Goal: Information Seeking & Learning: Learn about a topic

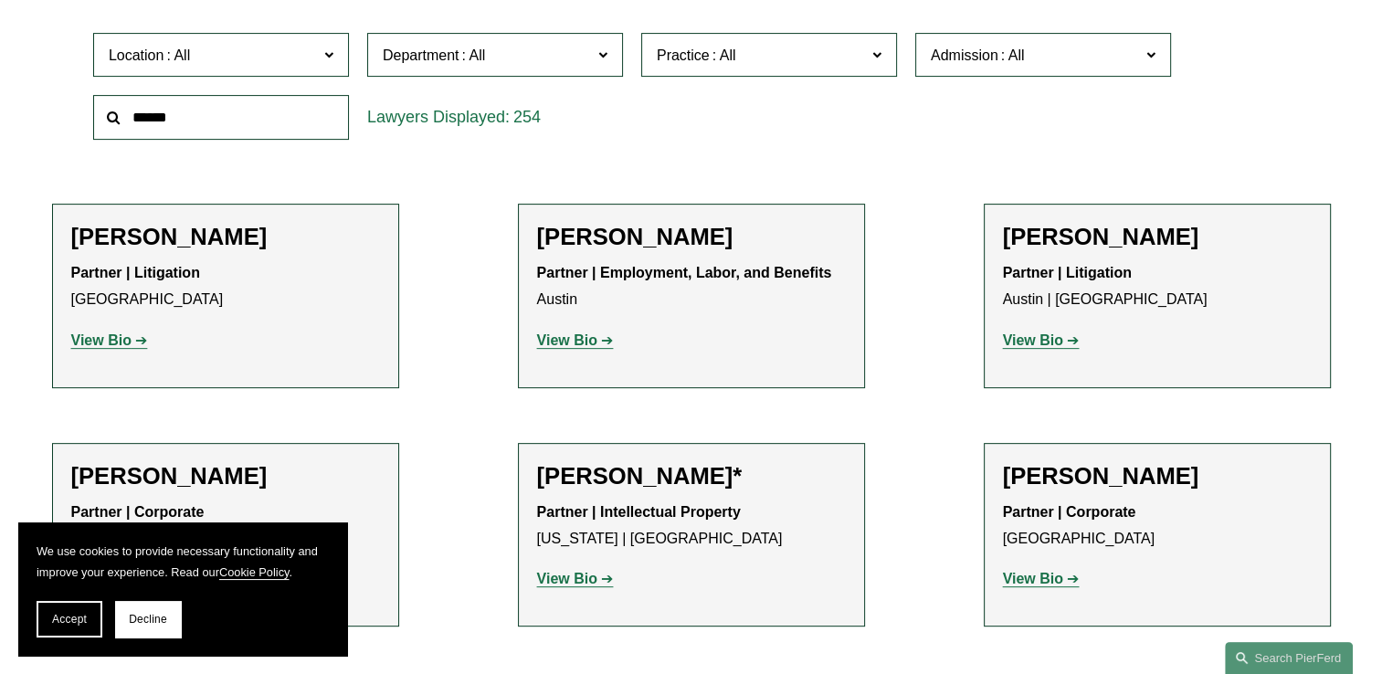
scroll to position [639, 0]
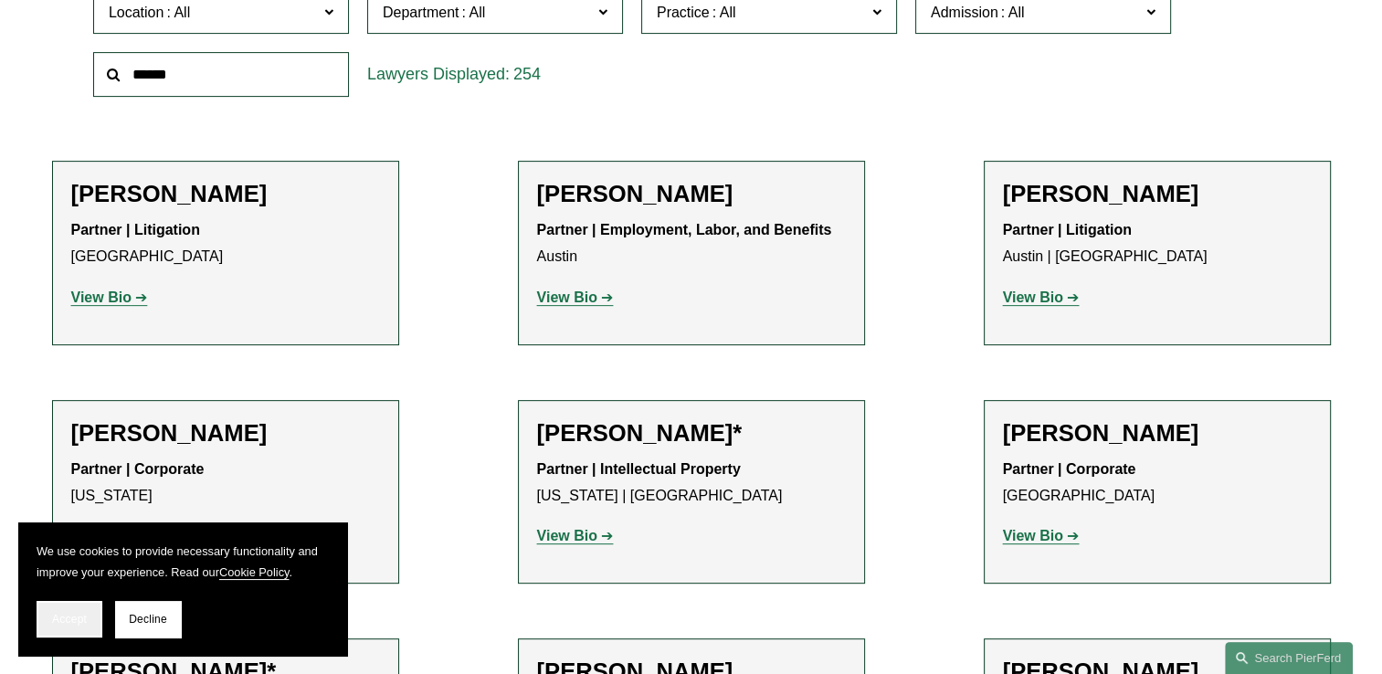
click at [74, 618] on span "Accept" at bounding box center [69, 619] width 35 height 13
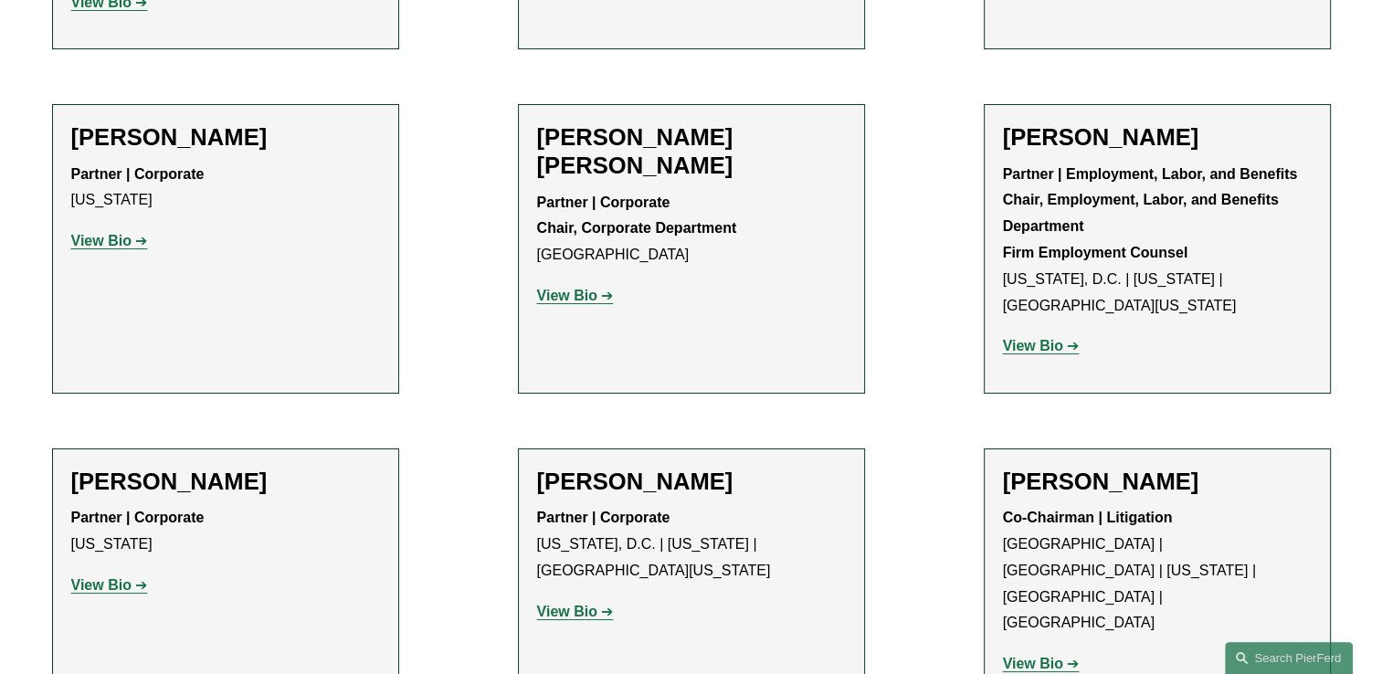
scroll to position [6851, 0]
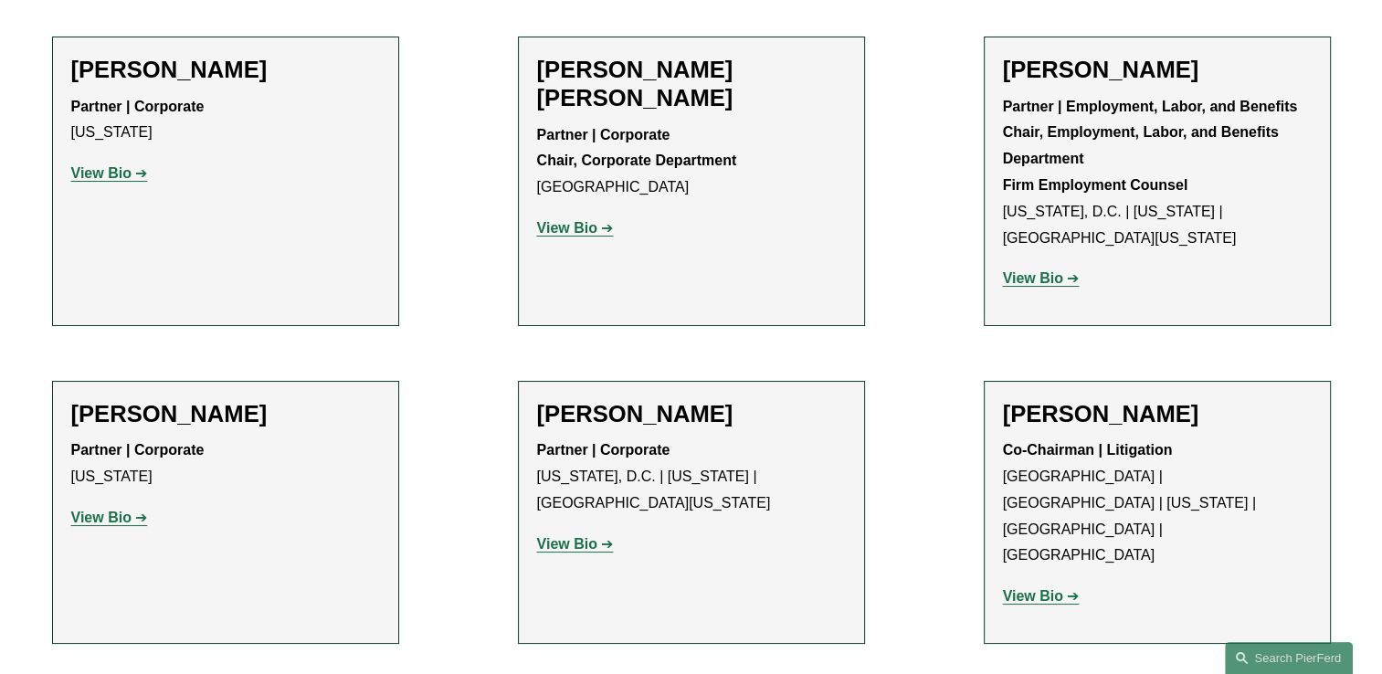
click at [1043, 588] on strong "View Bio" at bounding box center [1033, 596] width 60 height 16
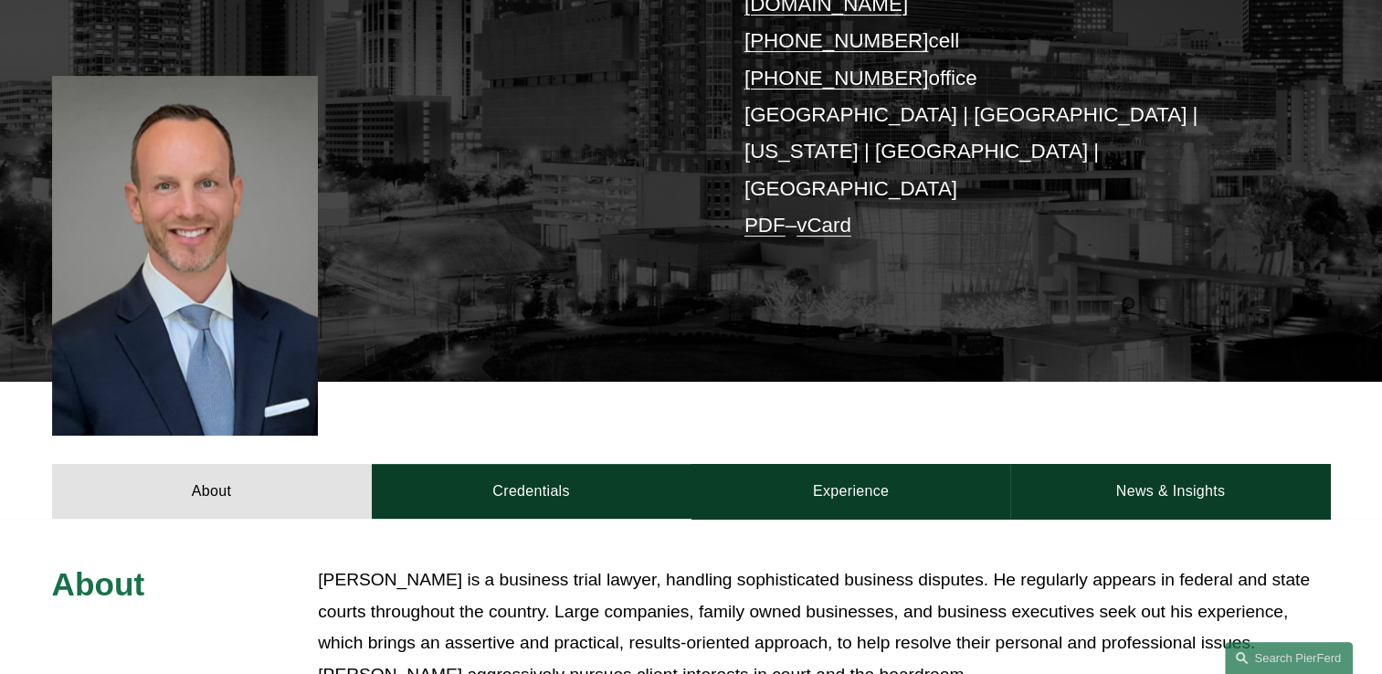
scroll to position [365, 0]
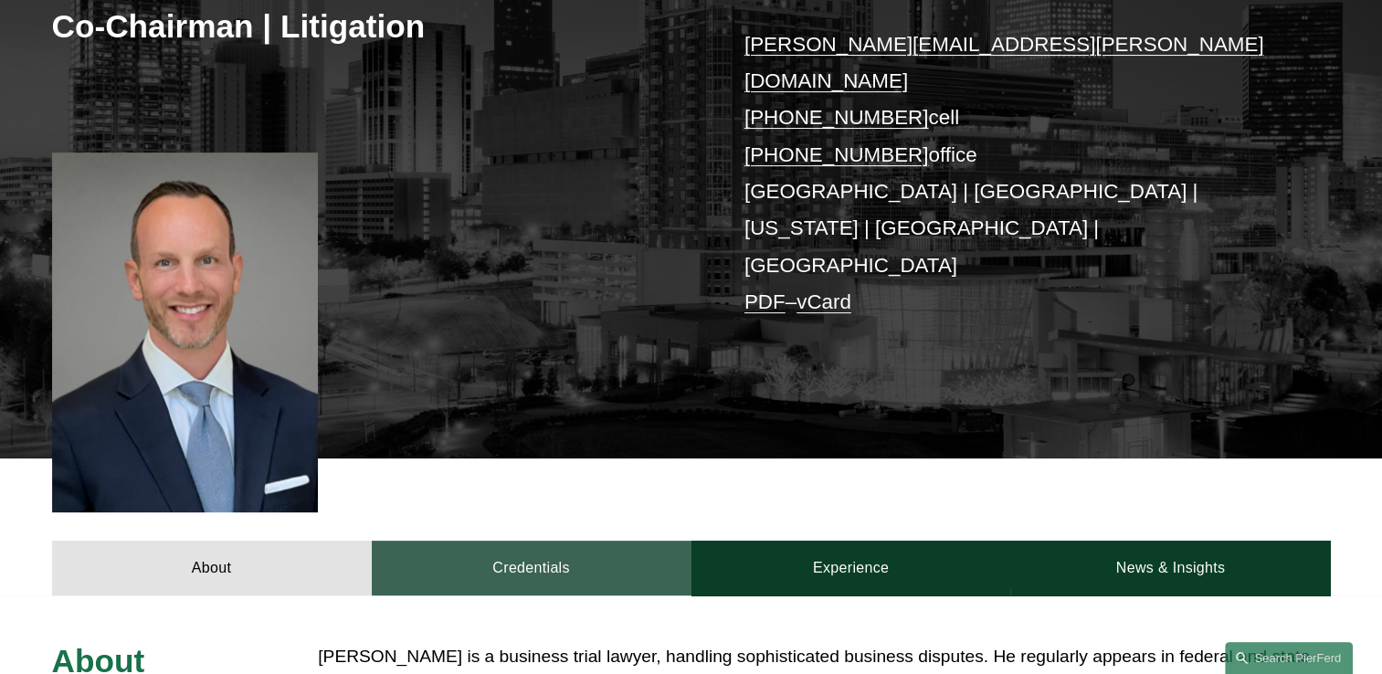
click at [543, 541] on link "Credentials" at bounding box center [532, 568] width 320 height 55
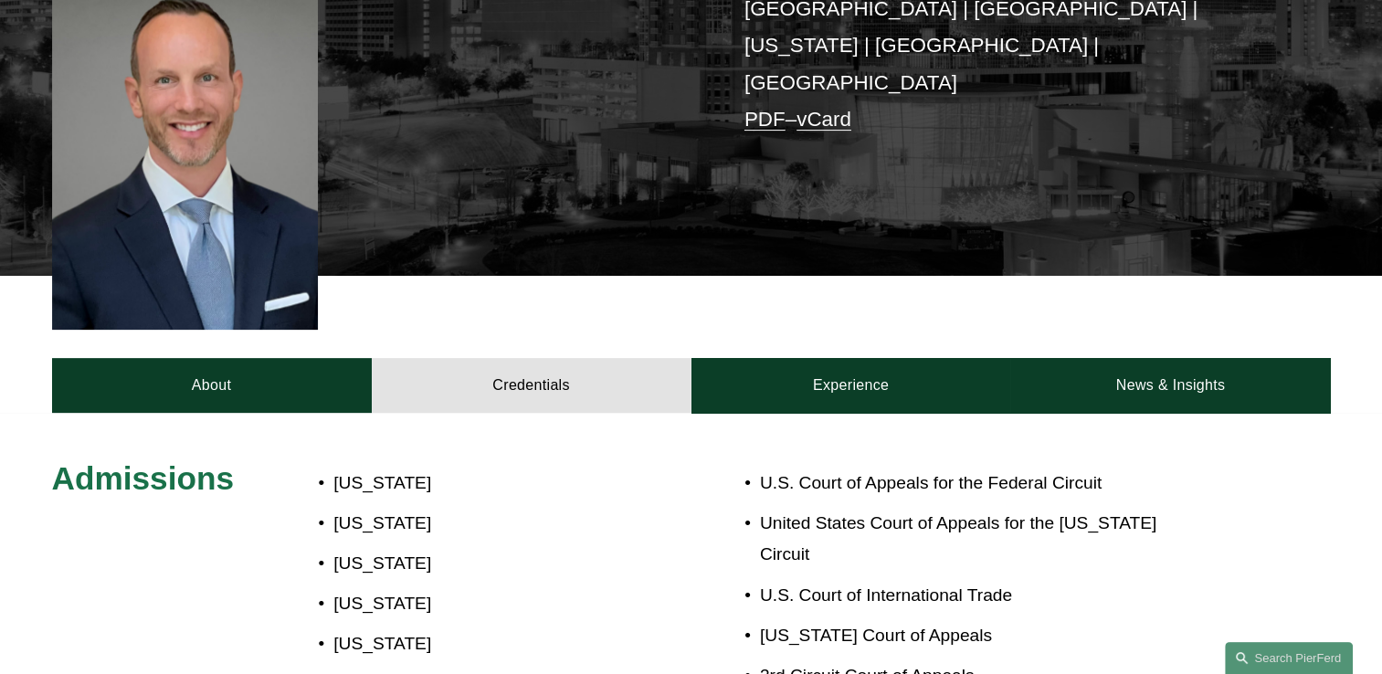
scroll to position [548, 0]
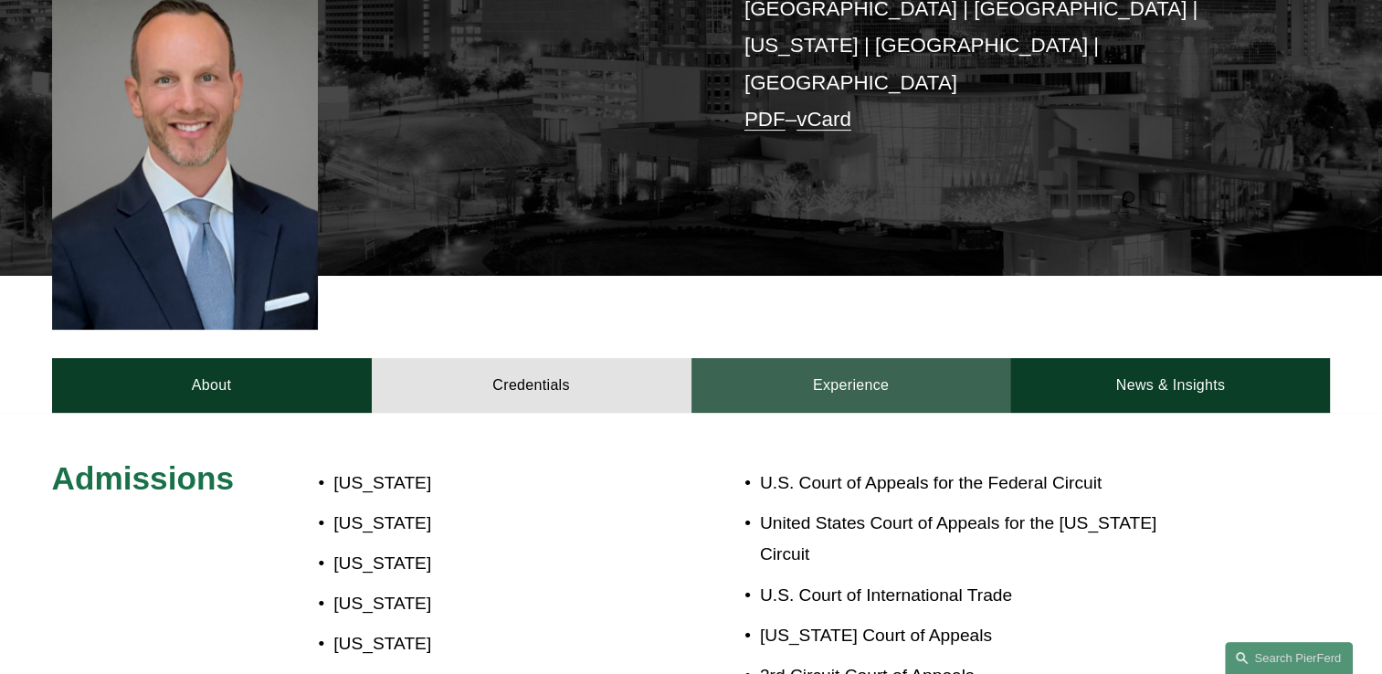
click at [892, 358] on link "Experience" at bounding box center [852, 385] width 320 height 55
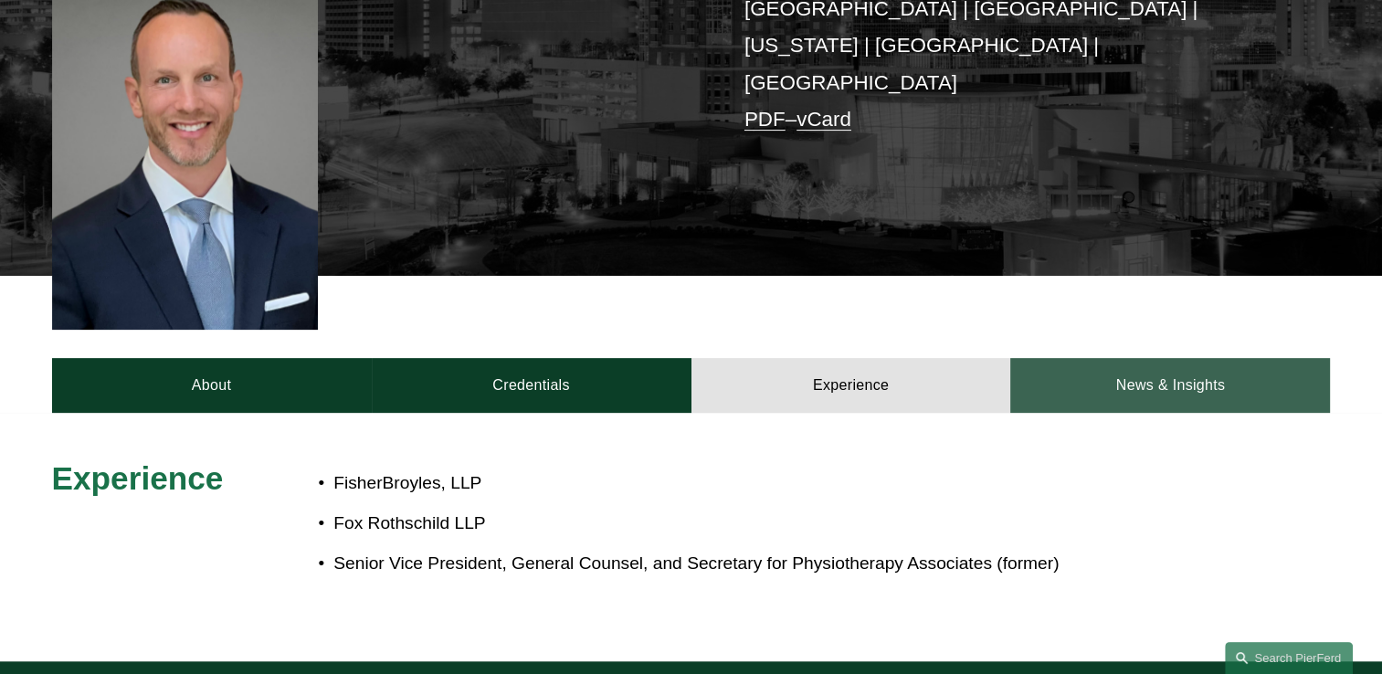
click at [1140, 358] on link "News & Insights" at bounding box center [1170, 385] width 320 height 55
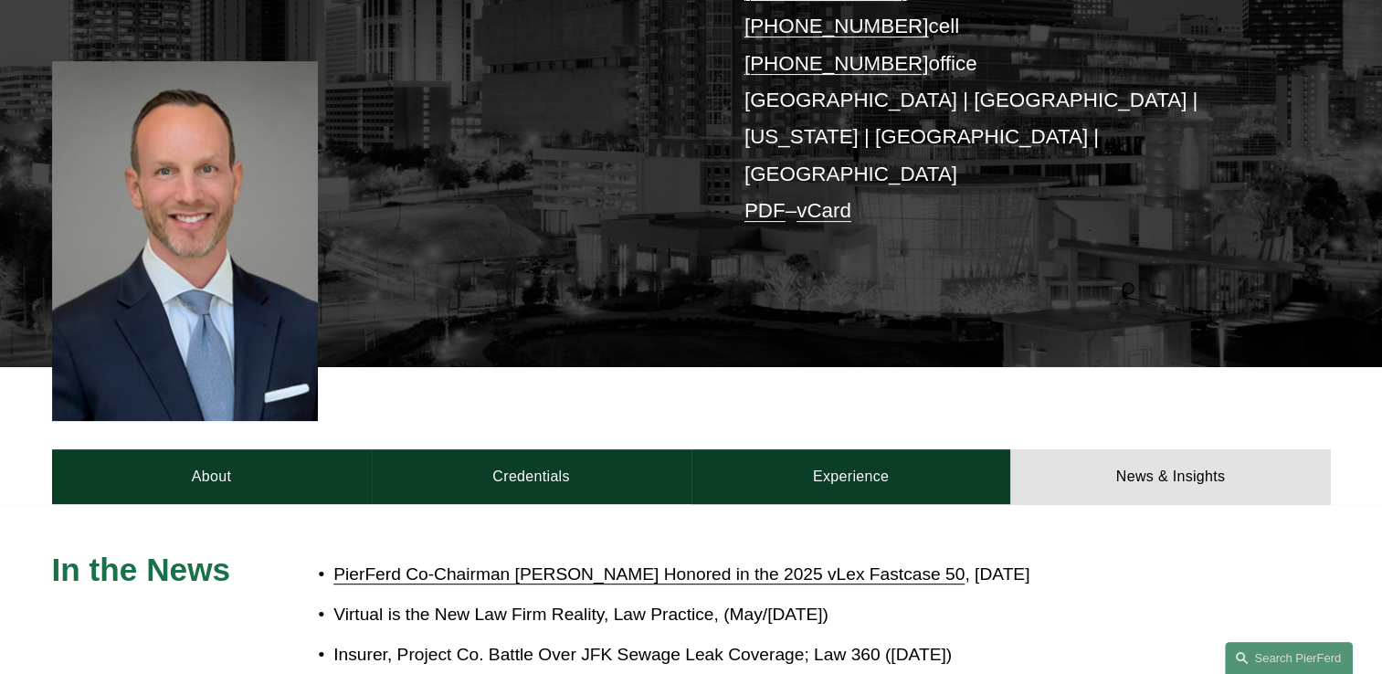
scroll to position [365, 0]
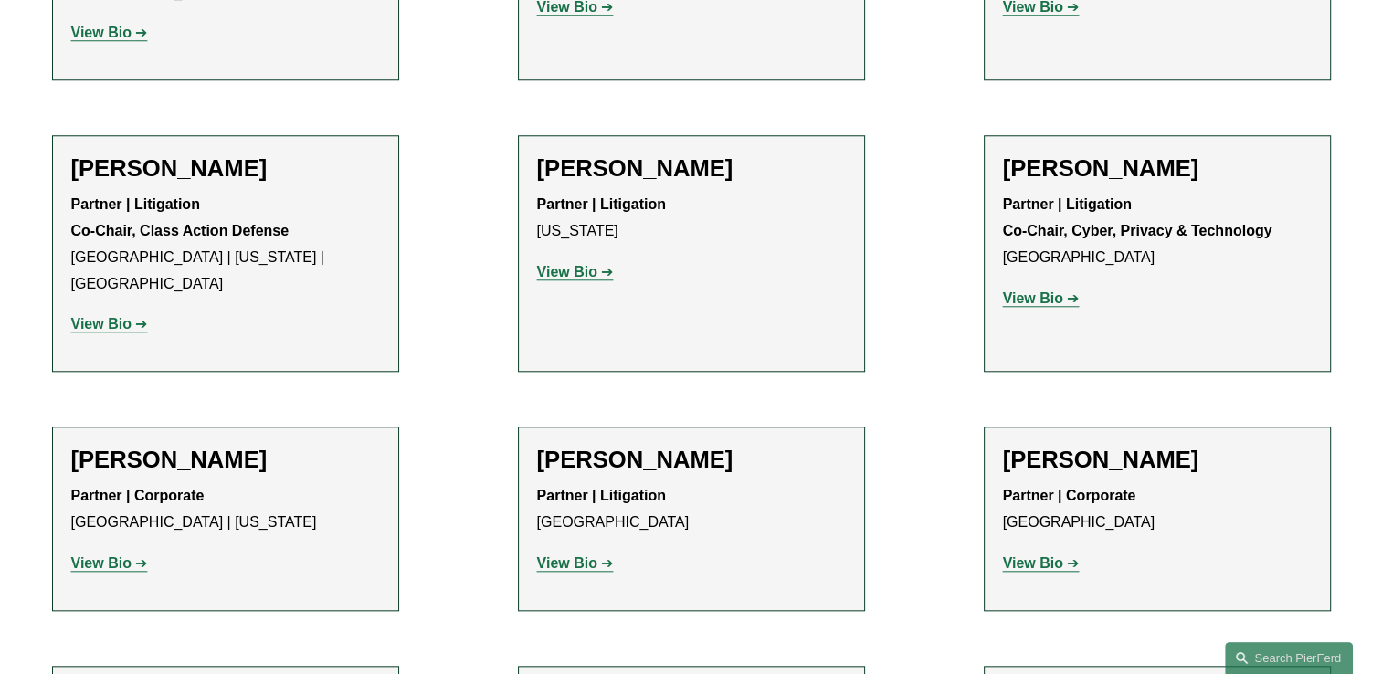
scroll to position [15529, 0]
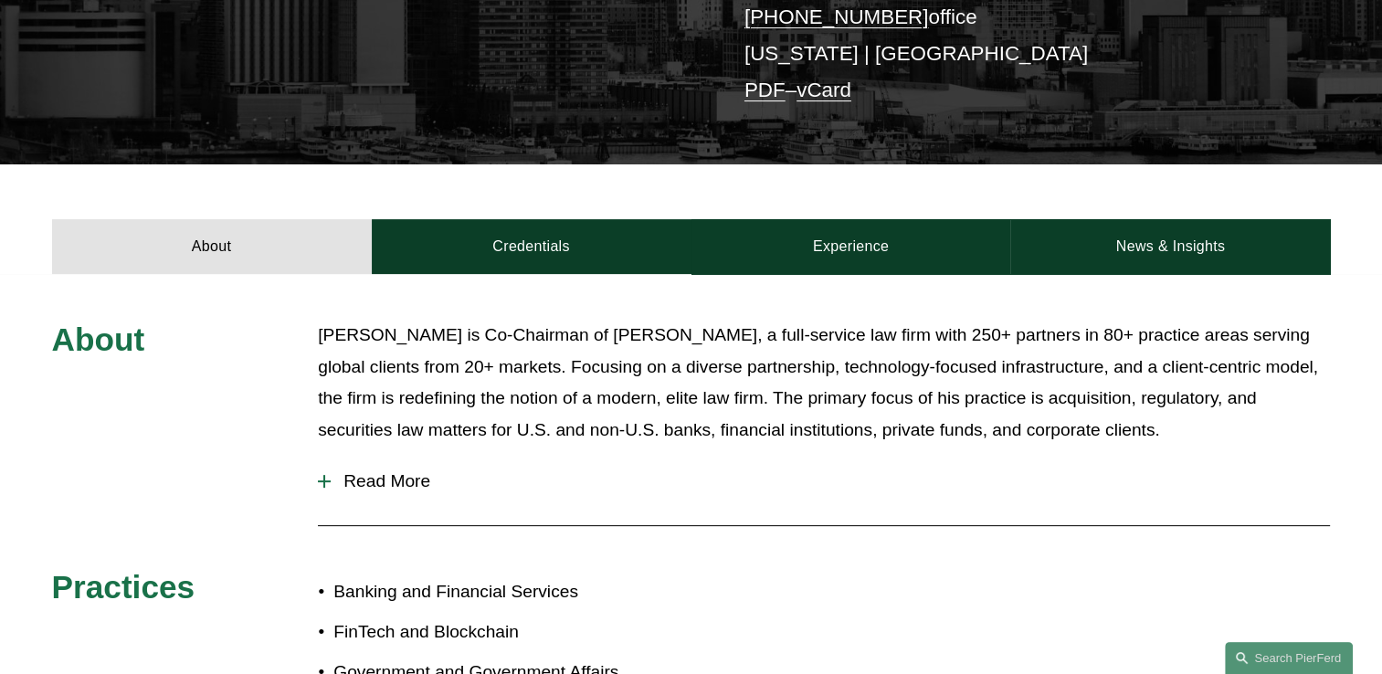
scroll to position [463, 0]
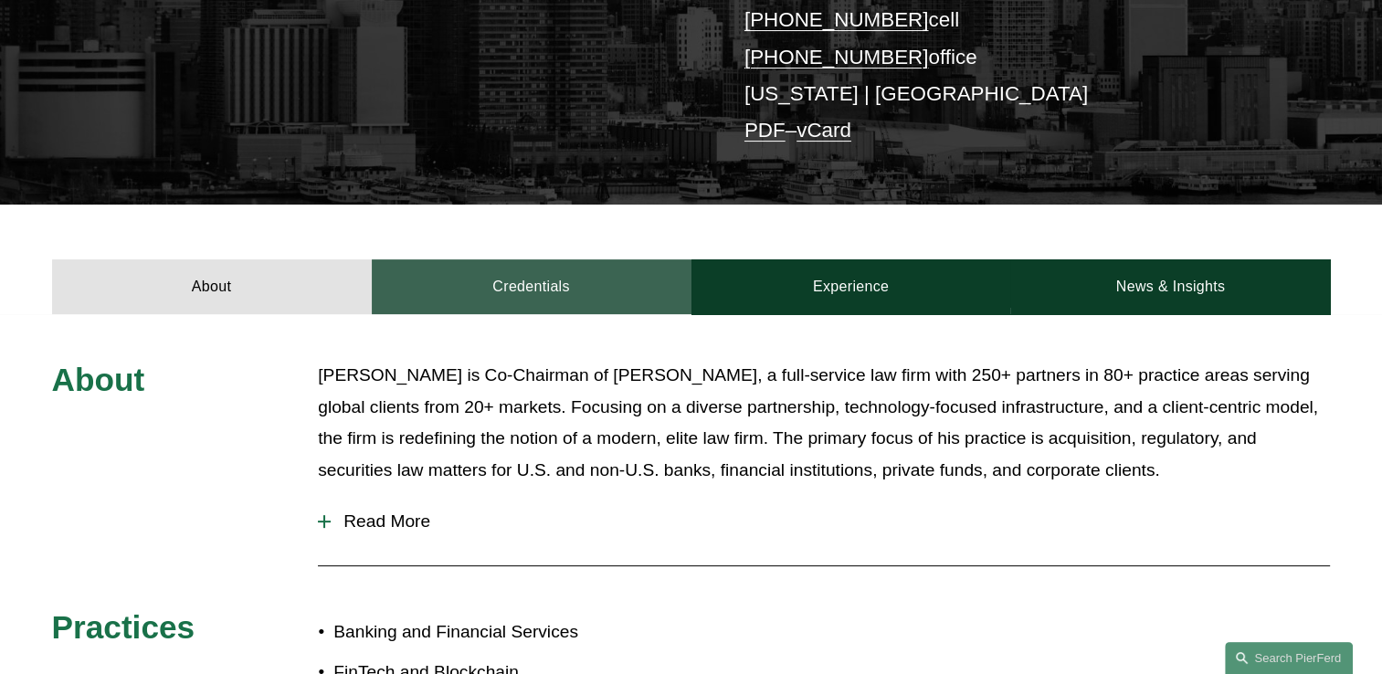
click at [581, 269] on link "Credentials" at bounding box center [532, 286] width 320 height 55
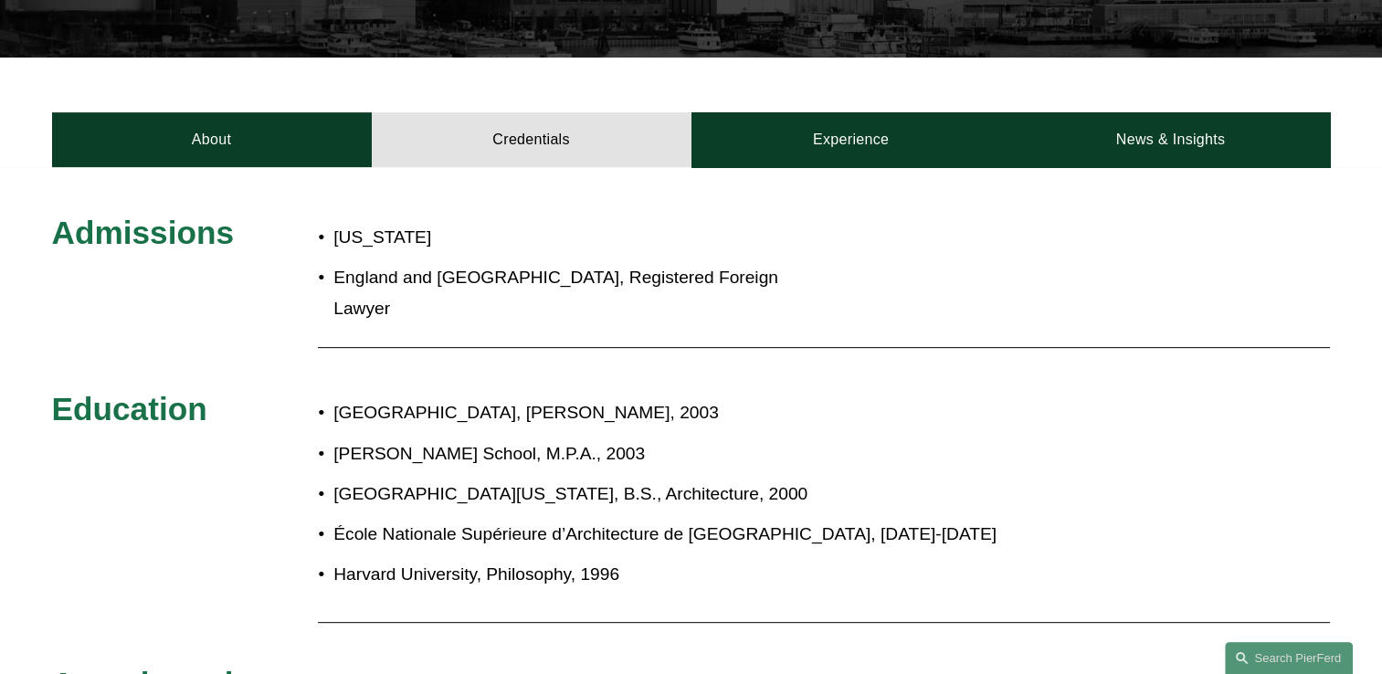
scroll to position [554, 0]
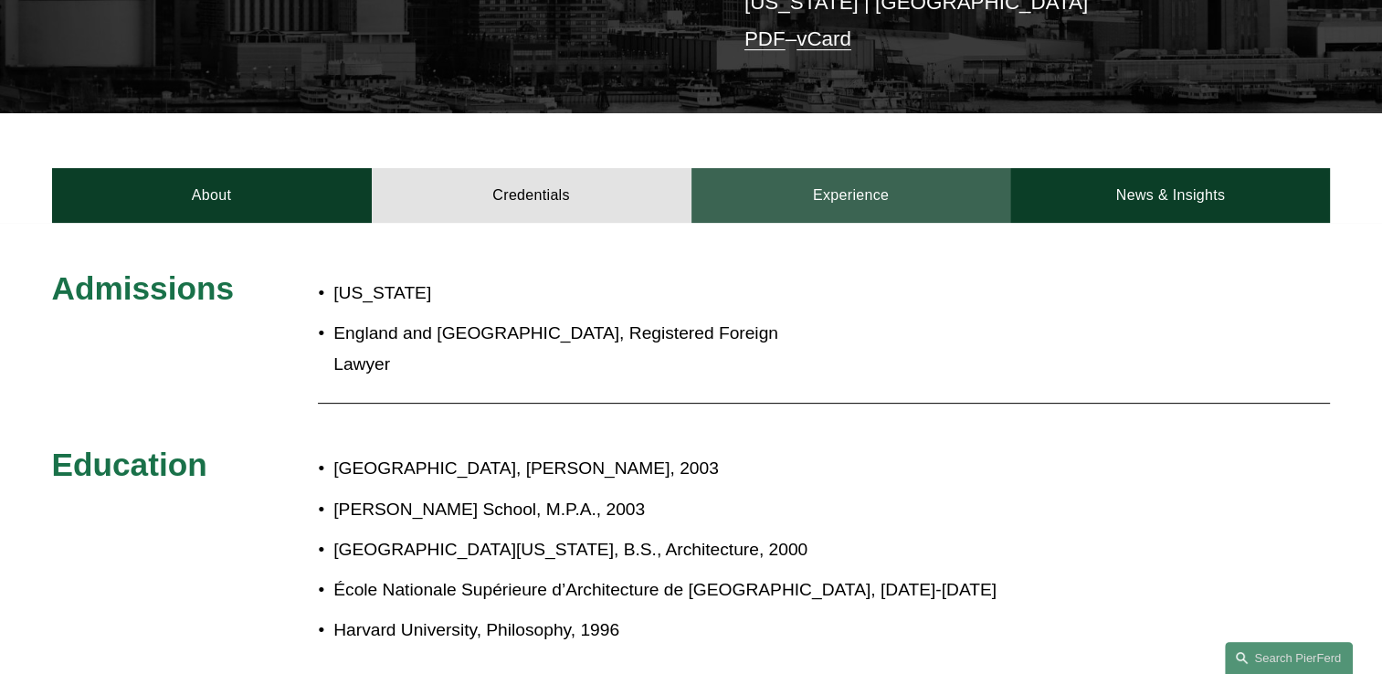
click at [852, 168] on link "Experience" at bounding box center [852, 195] width 320 height 55
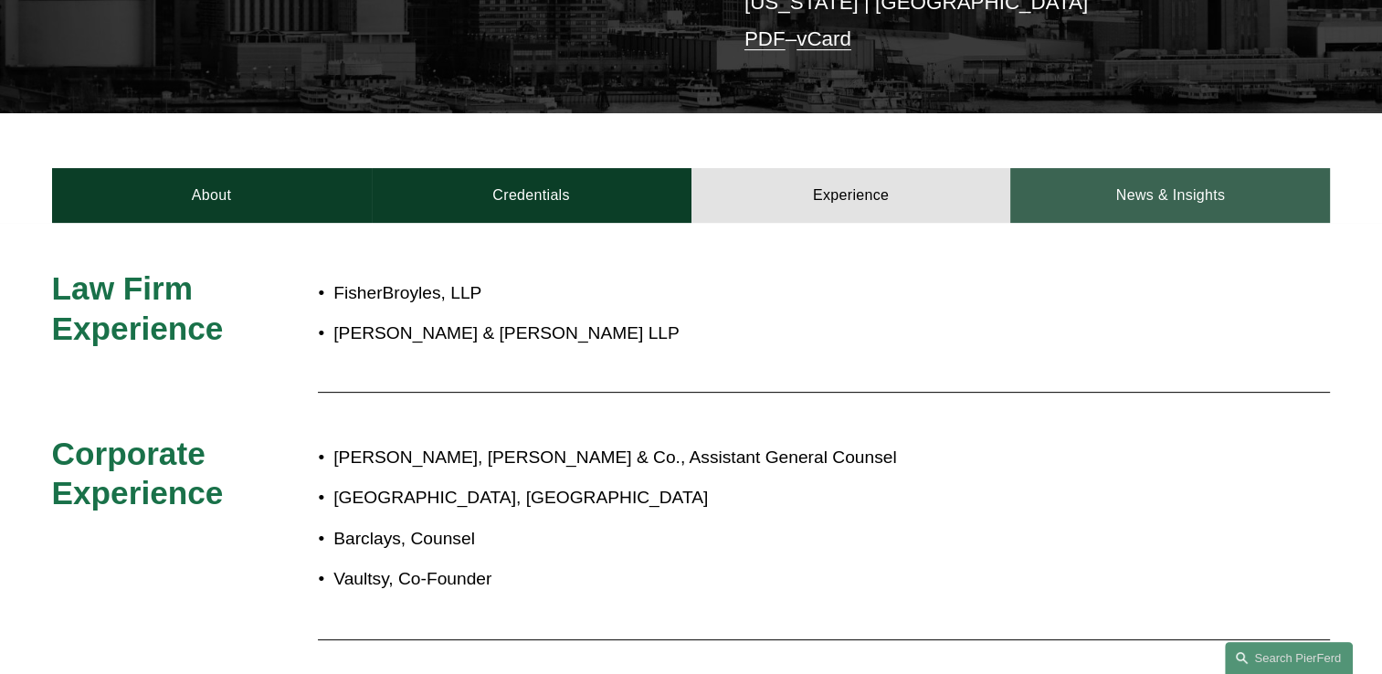
click at [1202, 169] on link "News & Insights" at bounding box center [1170, 195] width 320 height 55
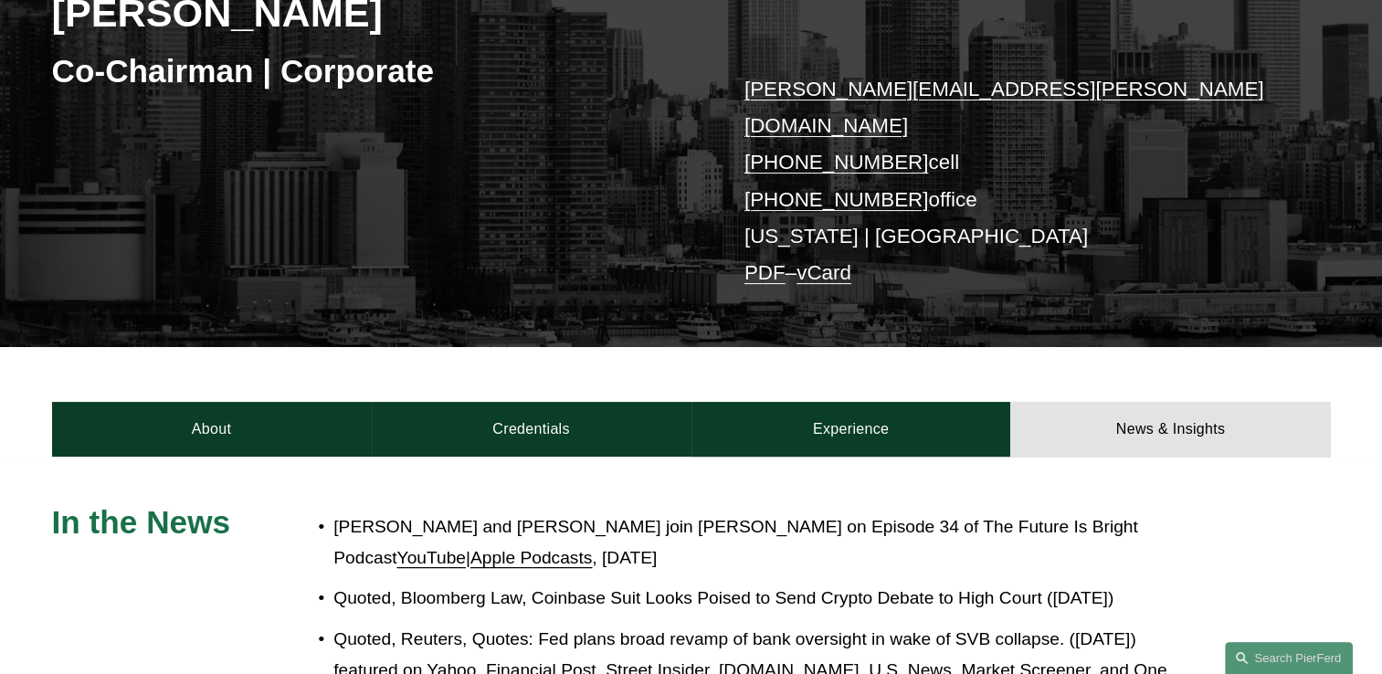
scroll to position [457, 0]
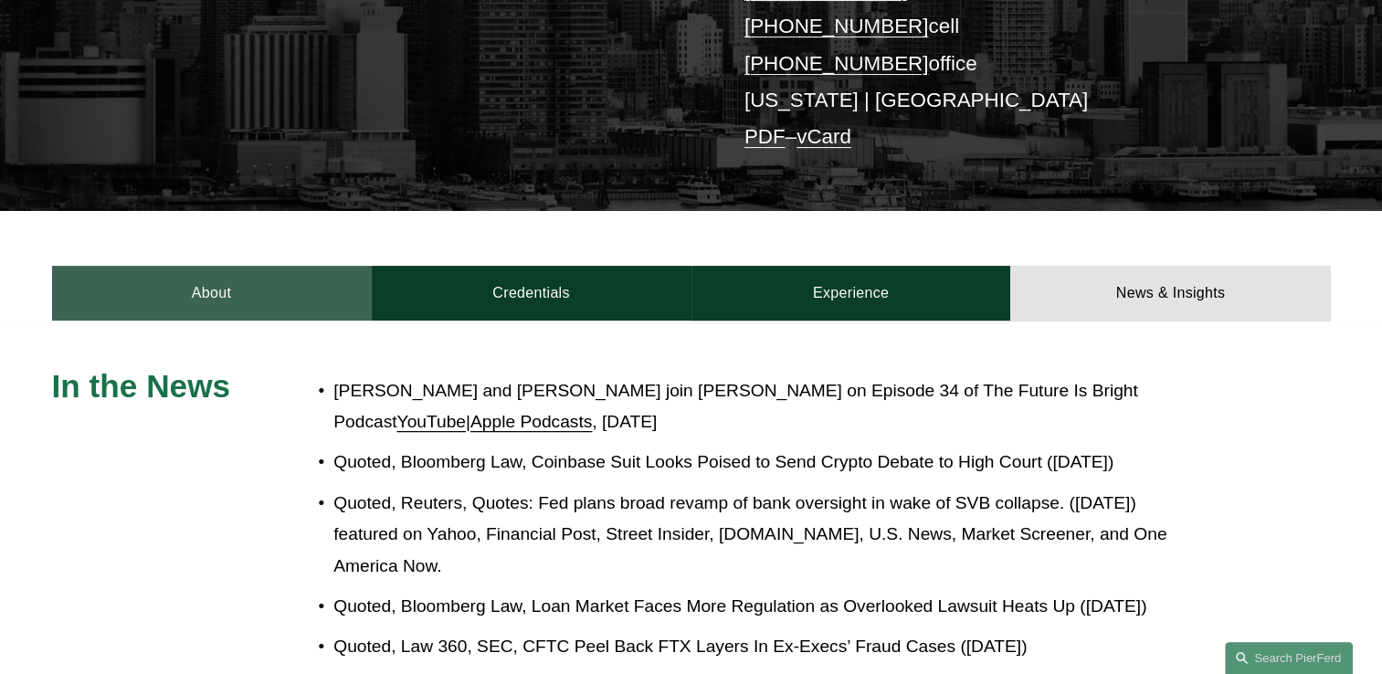
click at [188, 272] on link "About" at bounding box center [212, 293] width 320 height 55
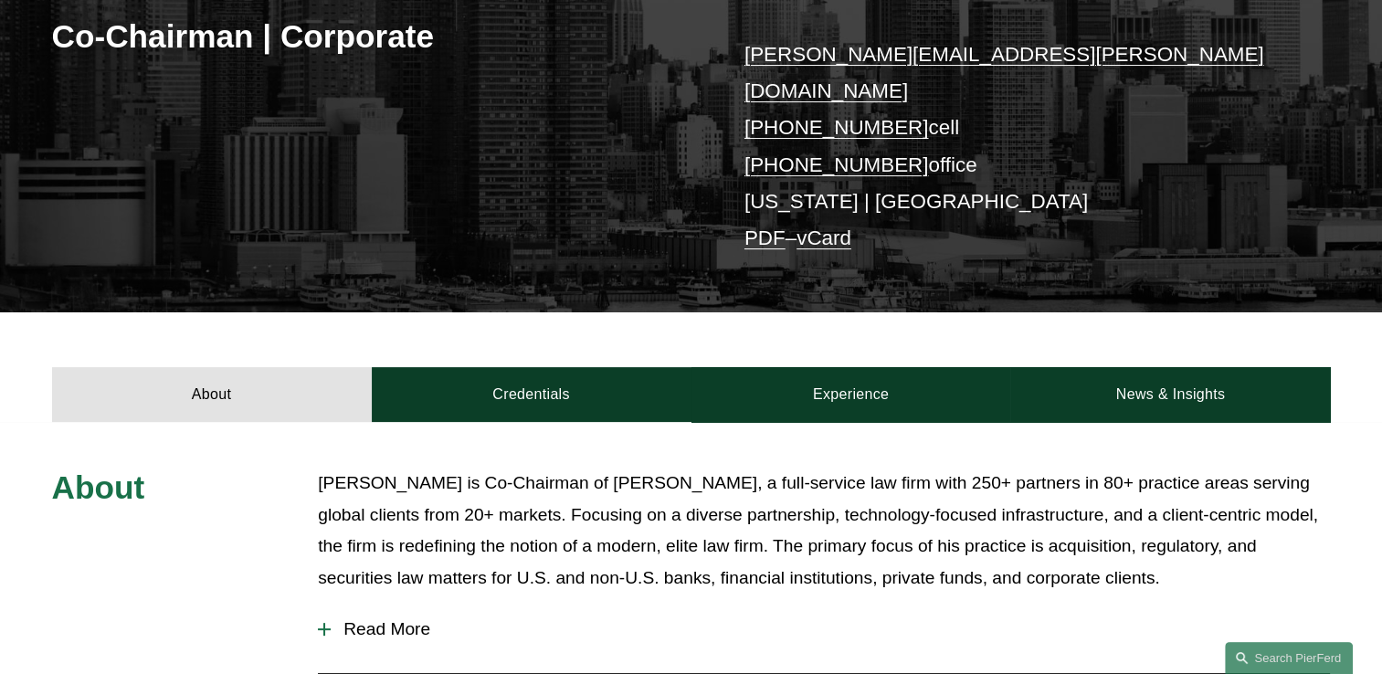
scroll to position [365, 0]
